Goal: Task Accomplishment & Management: Manage account settings

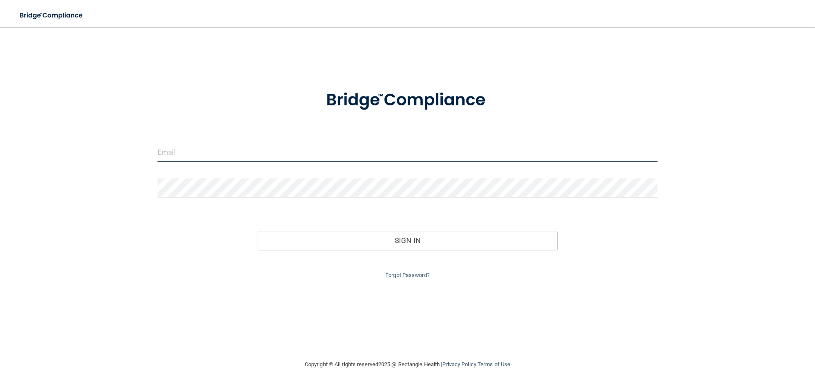
drag, startPoint x: 207, startPoint y: 148, endPoint x: 203, endPoint y: 157, distance: 9.1
click at [206, 148] on input "email" at bounding box center [407, 152] width 500 height 19
type input "[EMAIL_ADDRESS][DOMAIN_NAME]"
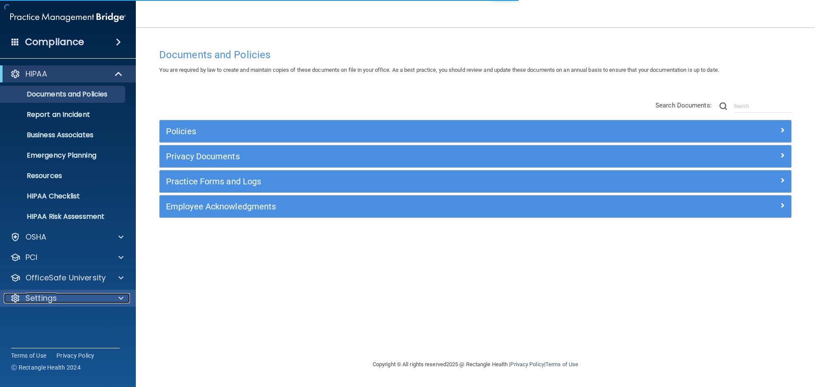
click at [53, 297] on p "Settings" at bounding box center [40, 298] width 31 height 10
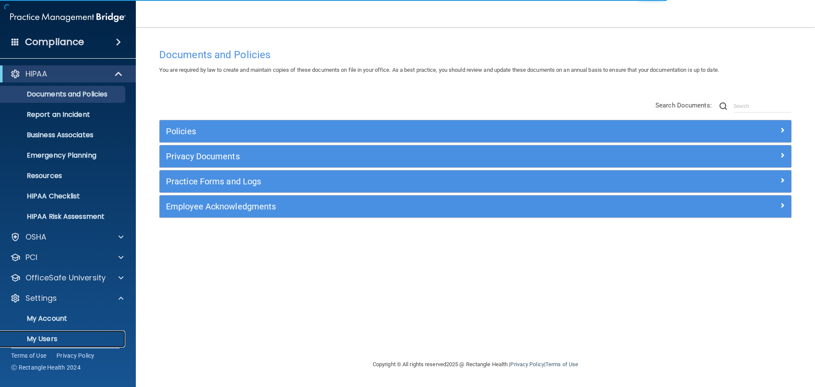
click at [42, 340] on p "My Users" at bounding box center [64, 338] width 116 height 8
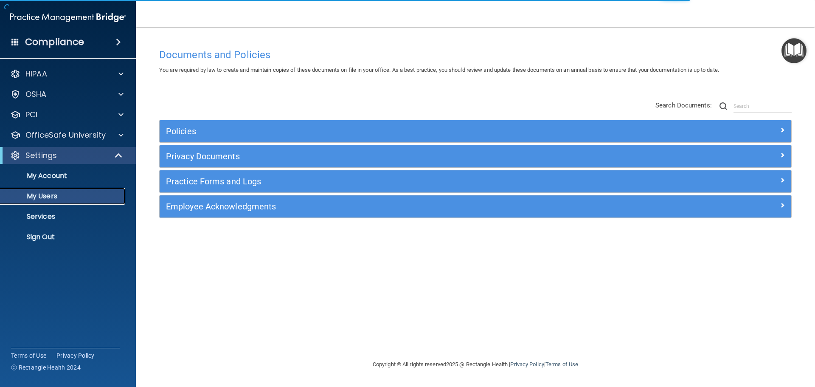
select select "20"
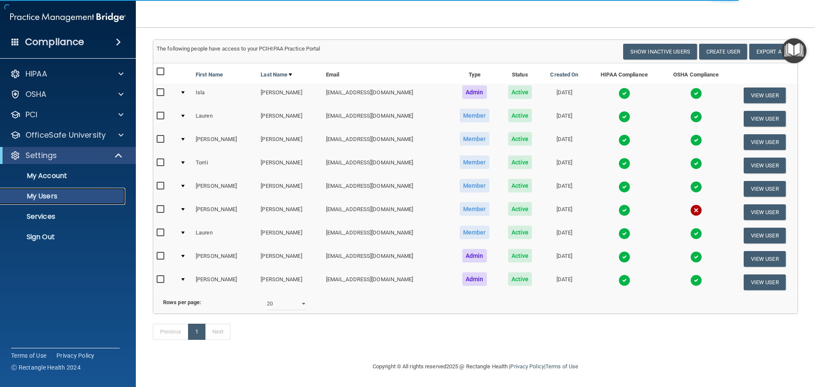
scroll to position [59, 0]
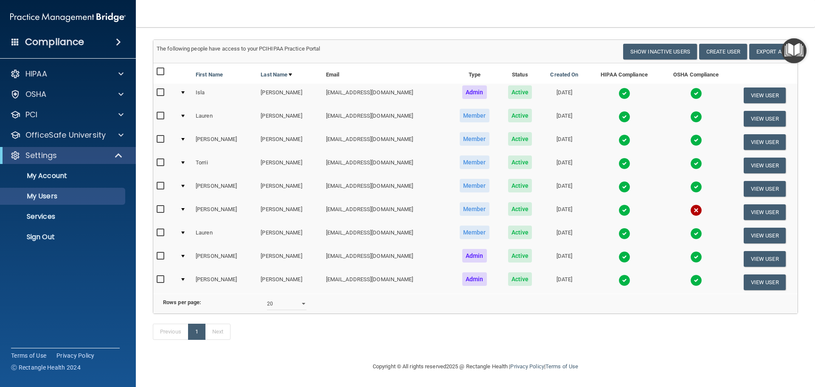
click at [618, 204] on img at bounding box center [624, 210] width 12 height 12
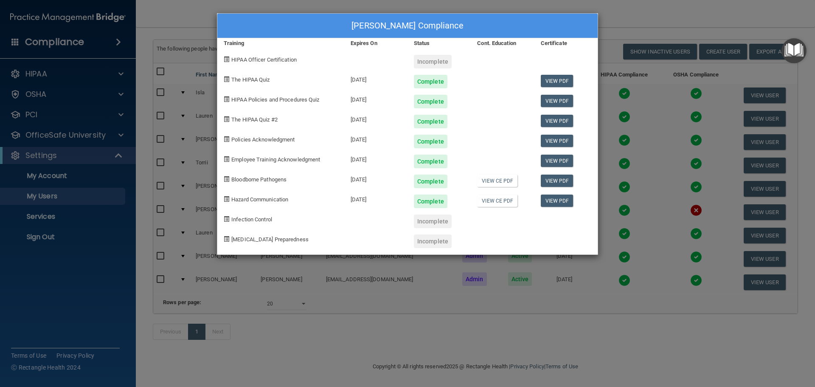
click at [623, 76] on div "[PERSON_NAME] Compliance Training Expires On Status Cont. Education Certificate…" at bounding box center [407, 193] width 815 height 387
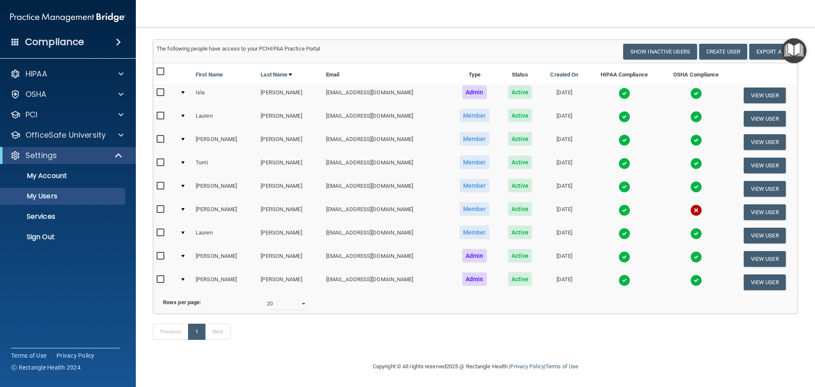
click at [618, 251] on img at bounding box center [624, 257] width 12 height 12
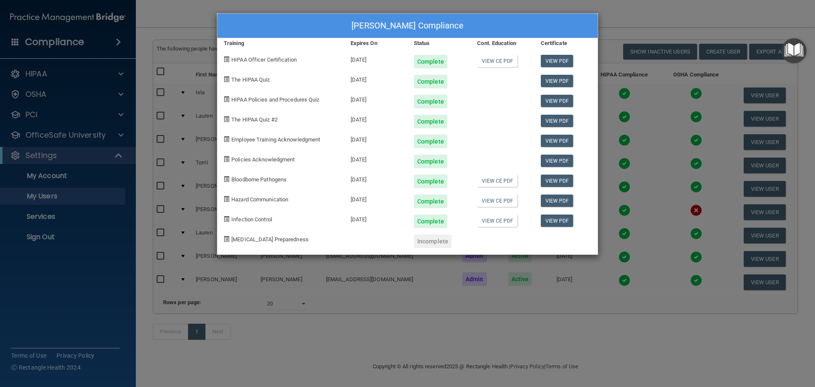
click at [622, 87] on div "[PERSON_NAME] Compliance Training Expires On Status Cont. Education Certificate…" at bounding box center [407, 193] width 815 height 387
